Goal: Register for event/course

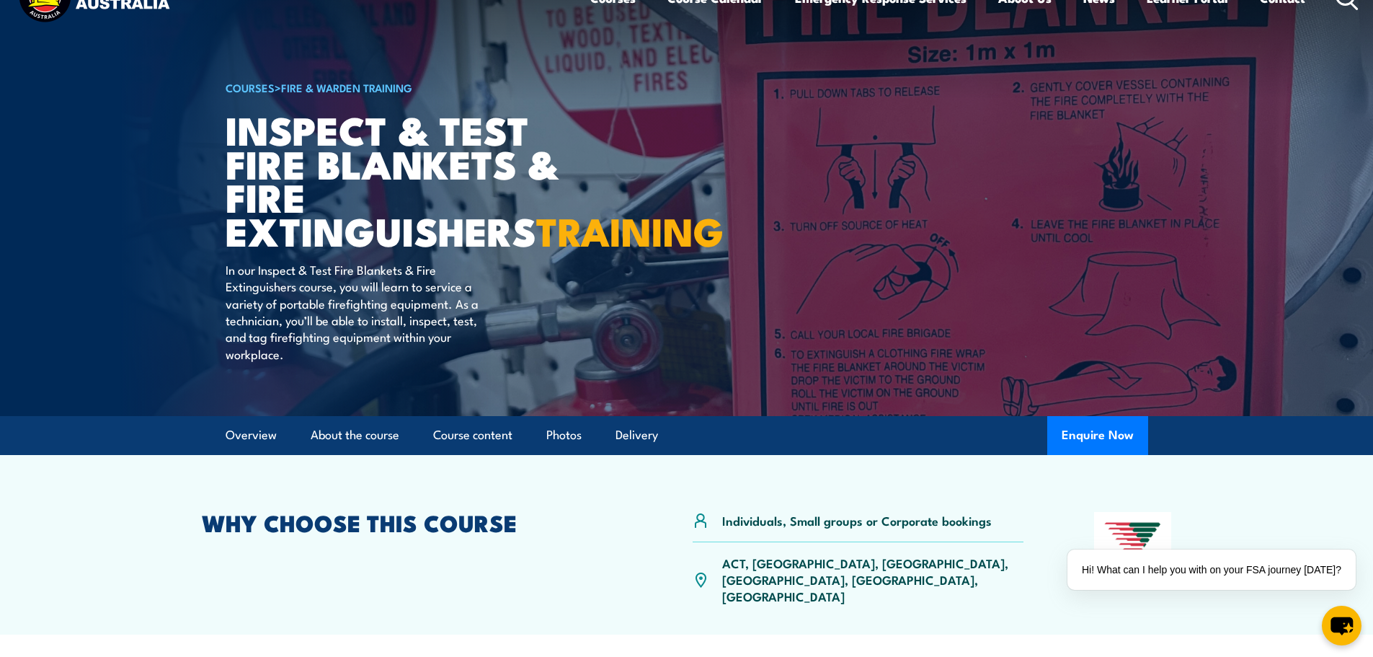
scroll to position [360, 0]
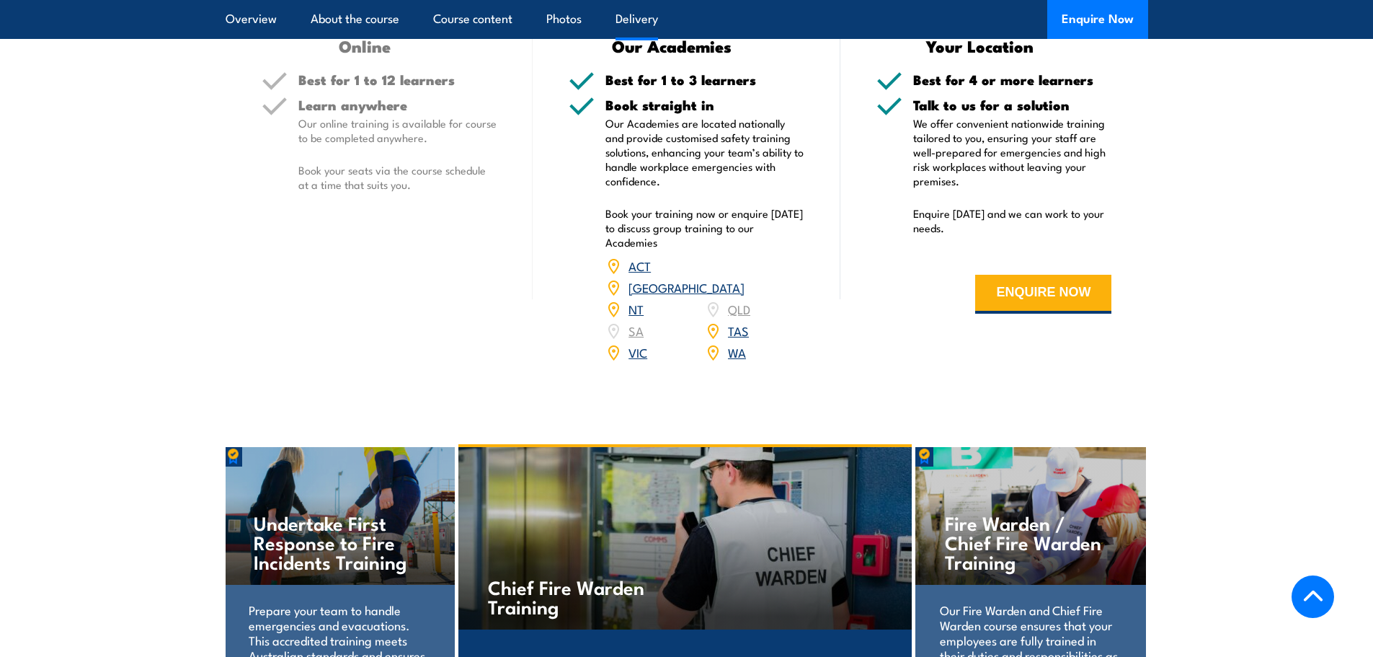
scroll to position [1369, 0]
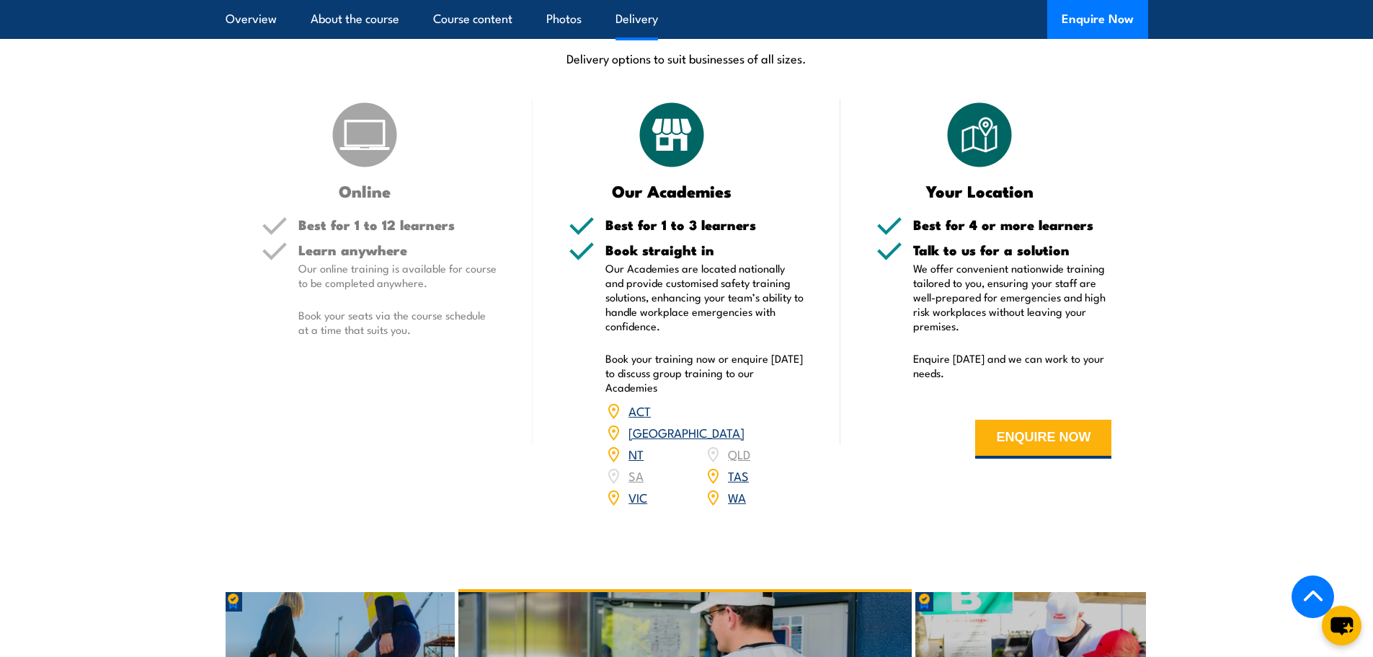
click at [737, 488] on link "WA" at bounding box center [737, 496] width 18 height 17
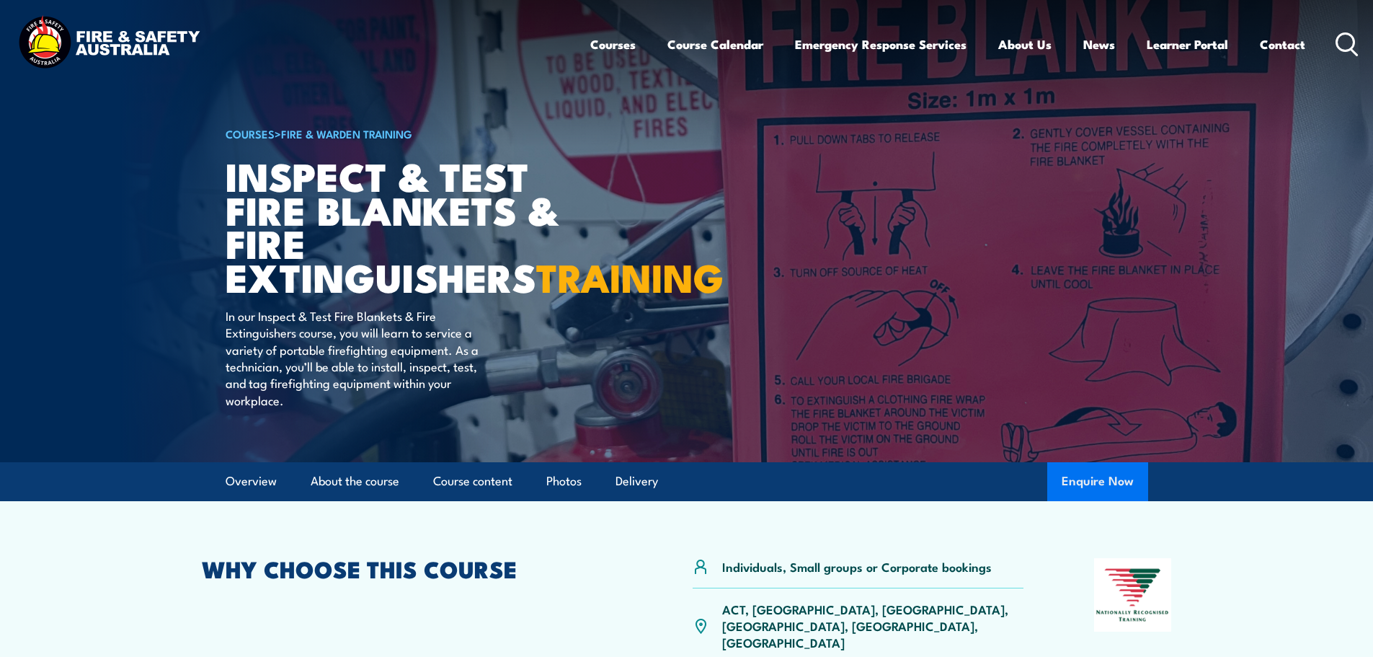
click at [1120, 501] on button "Enquire Now" at bounding box center [1097, 481] width 101 height 39
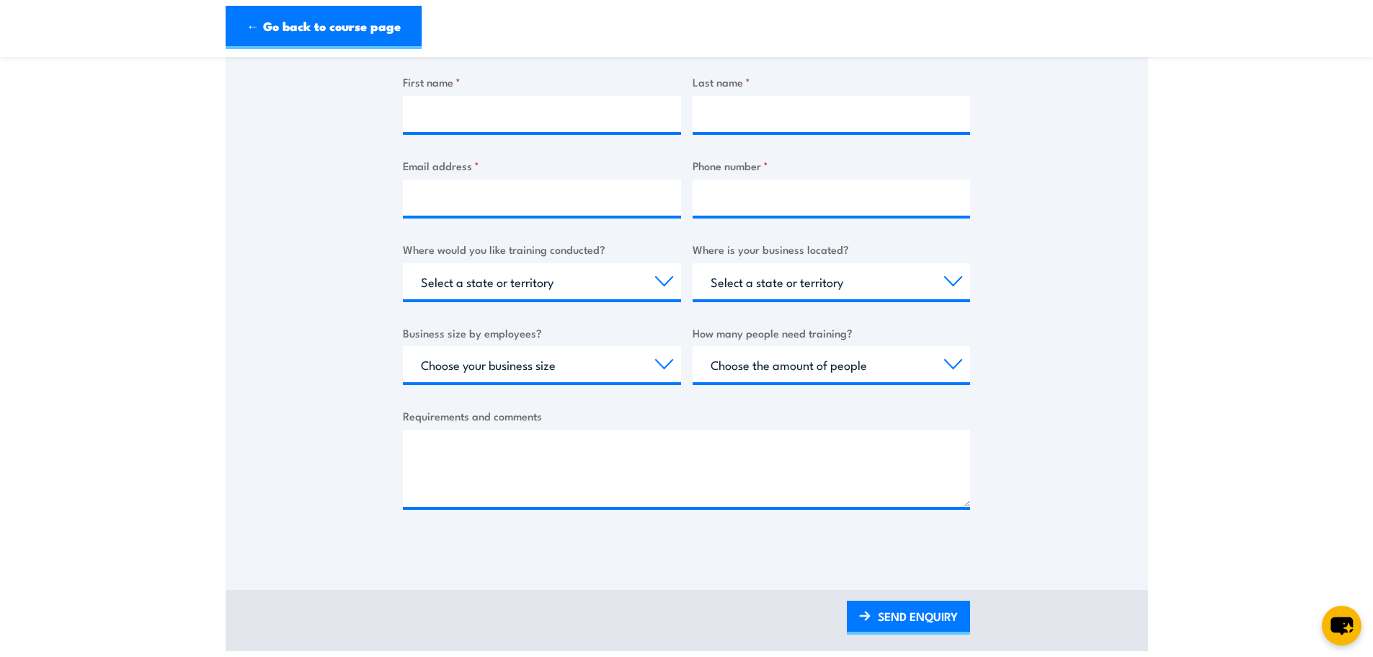
scroll to position [357, 0]
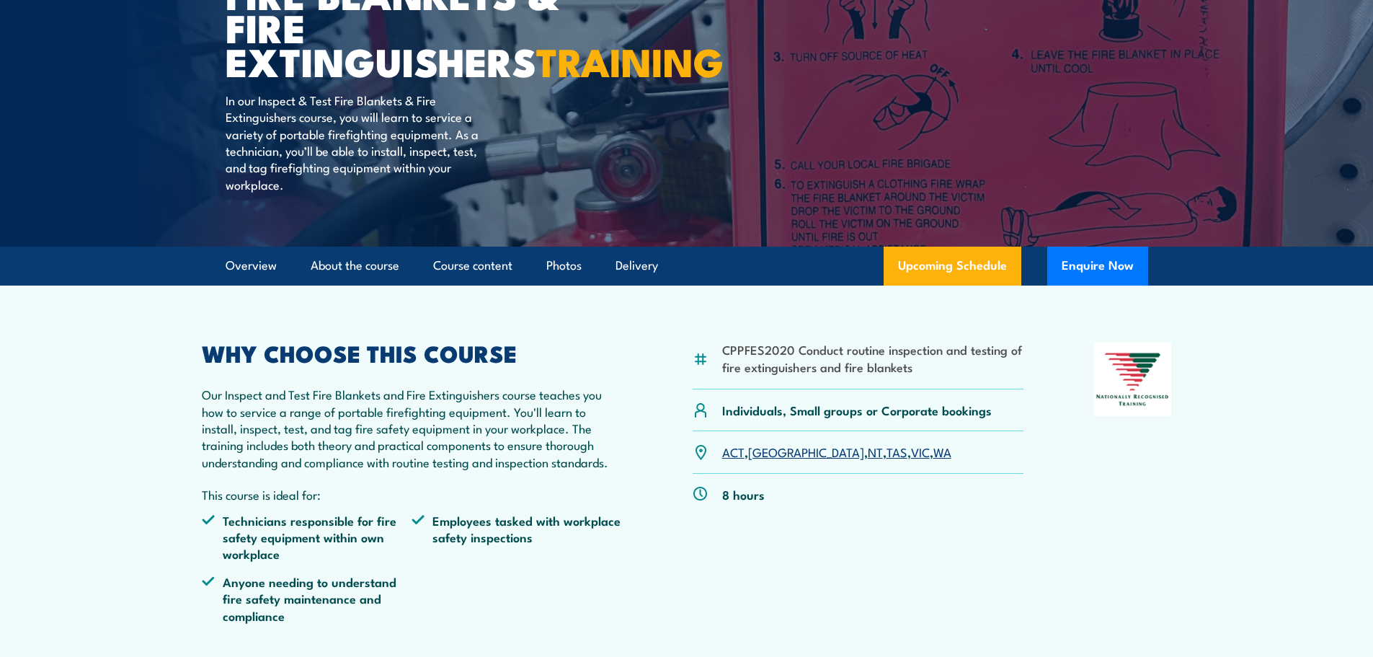
scroll to position [216, 0]
click at [1088, 285] on button "Enquire Now" at bounding box center [1097, 265] width 101 height 39
click at [1104, 285] on button "Enquire Now" at bounding box center [1097, 265] width 101 height 39
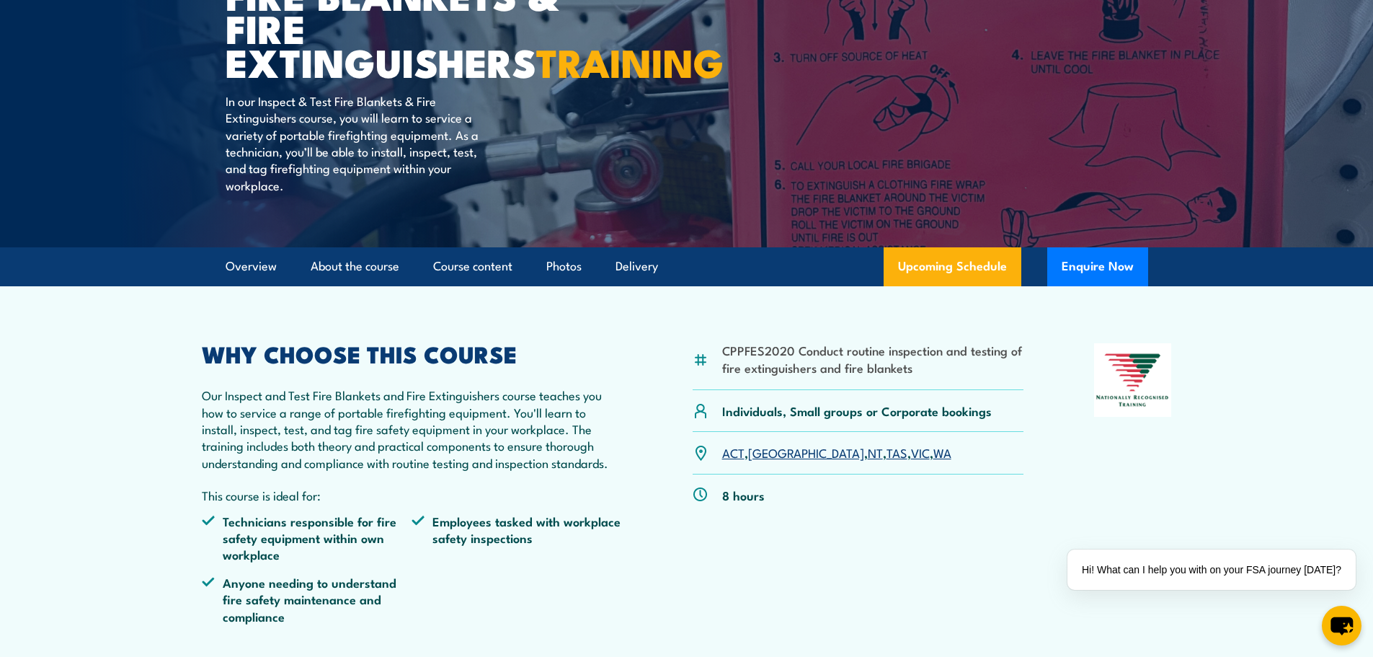
scroll to position [216, 0]
